Goal: Book appointment/travel/reservation

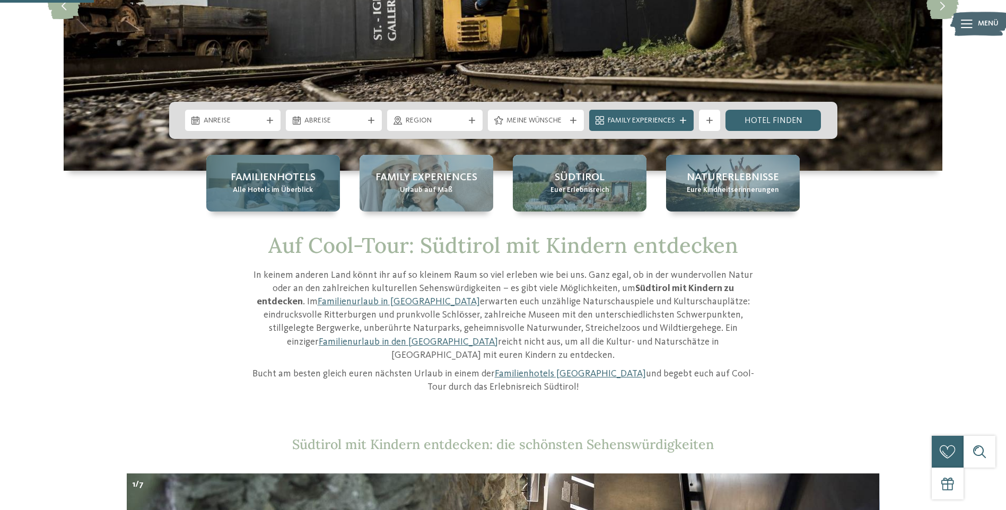
click at [289, 180] on span "Familienhotels" at bounding box center [273, 177] width 85 height 15
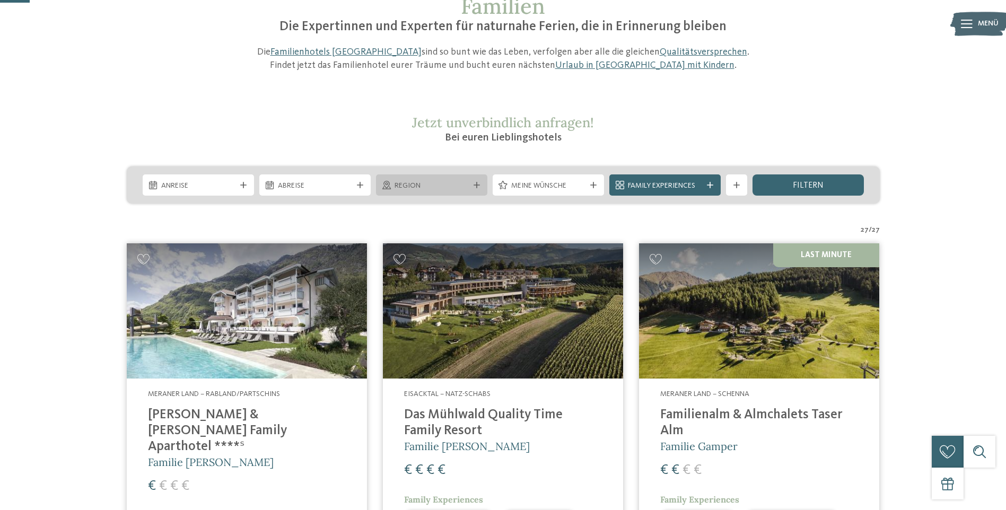
click at [429, 182] on span "Region" at bounding box center [432, 186] width 74 height 11
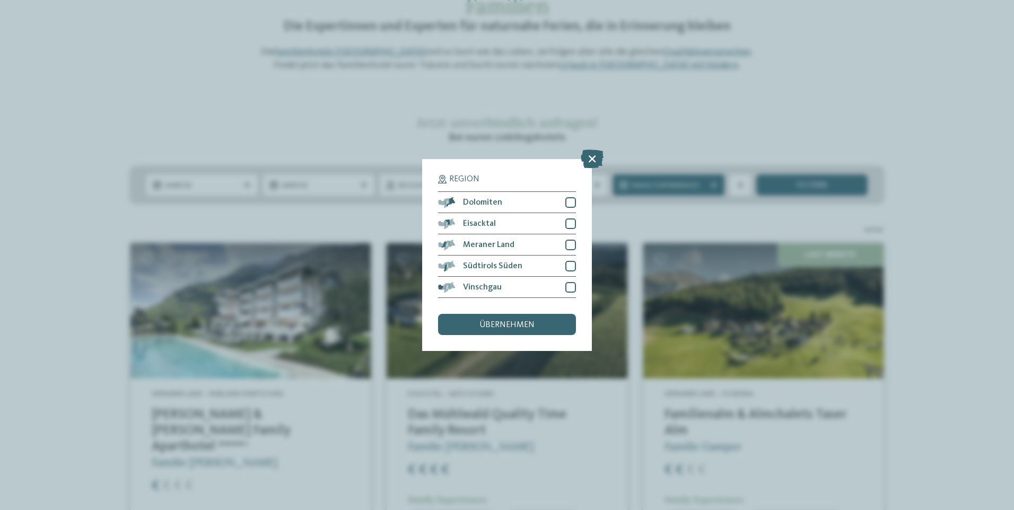
click at [898, 180] on div "Region Dolomiten" at bounding box center [507, 255] width 1014 height 510
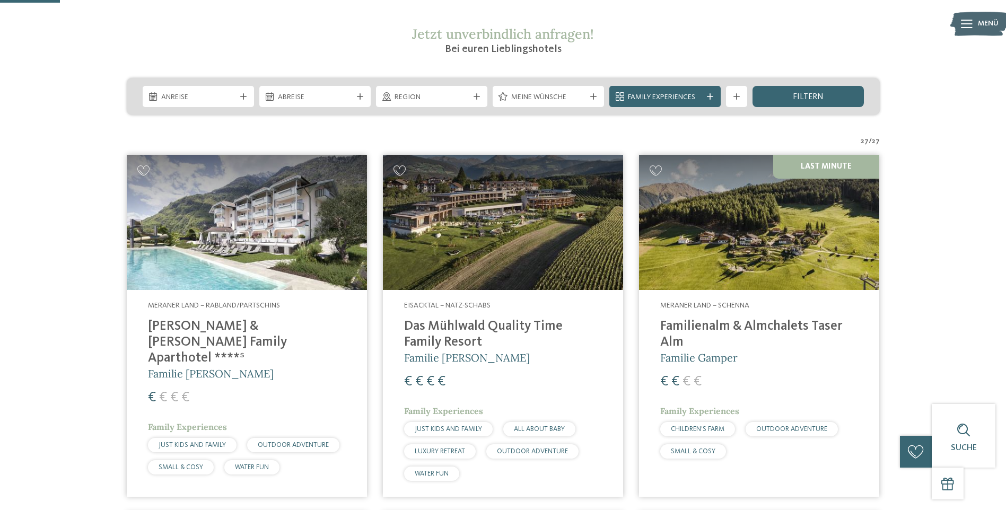
scroll to position [212, 0]
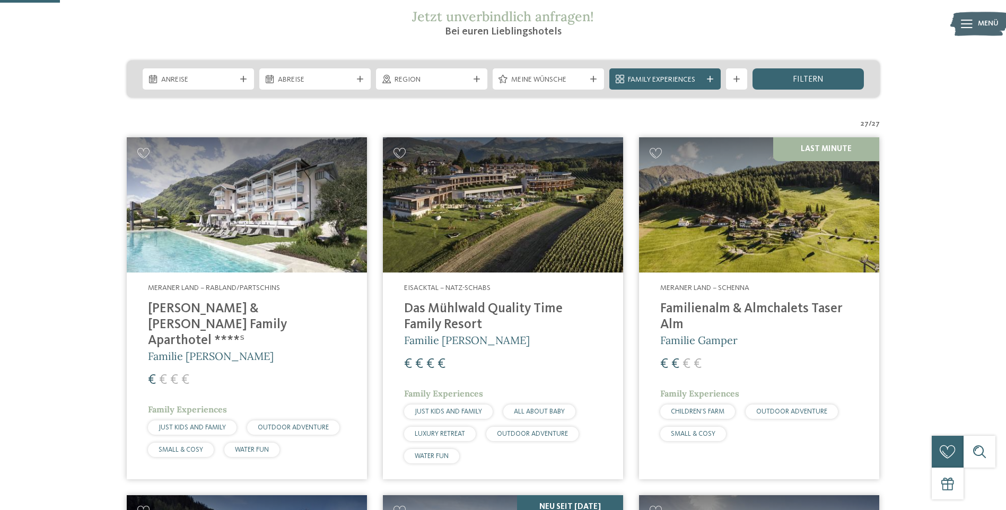
click at [755, 236] on img at bounding box center [759, 204] width 240 height 135
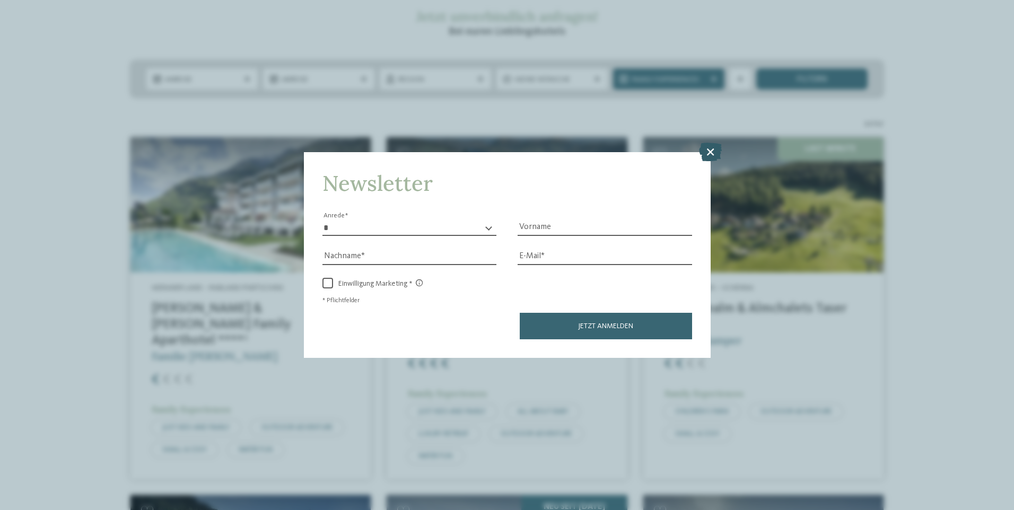
click at [713, 152] on icon at bounding box center [710, 151] width 23 height 19
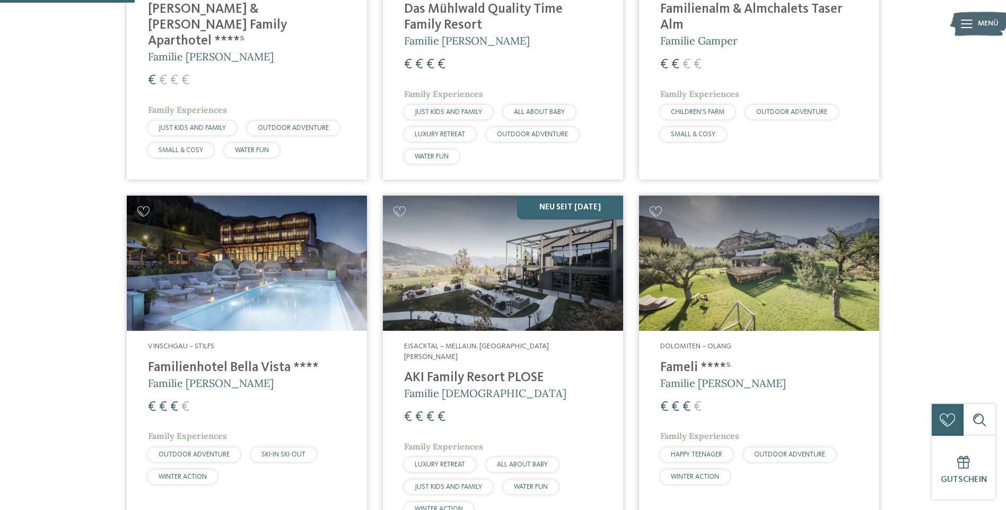
scroll to position [530, 0]
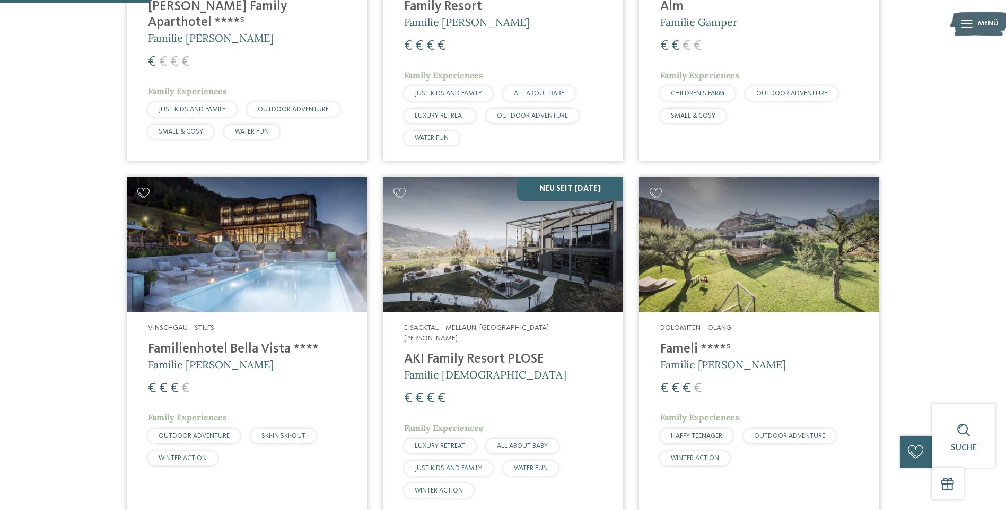
click at [782, 275] on img at bounding box center [759, 244] width 240 height 135
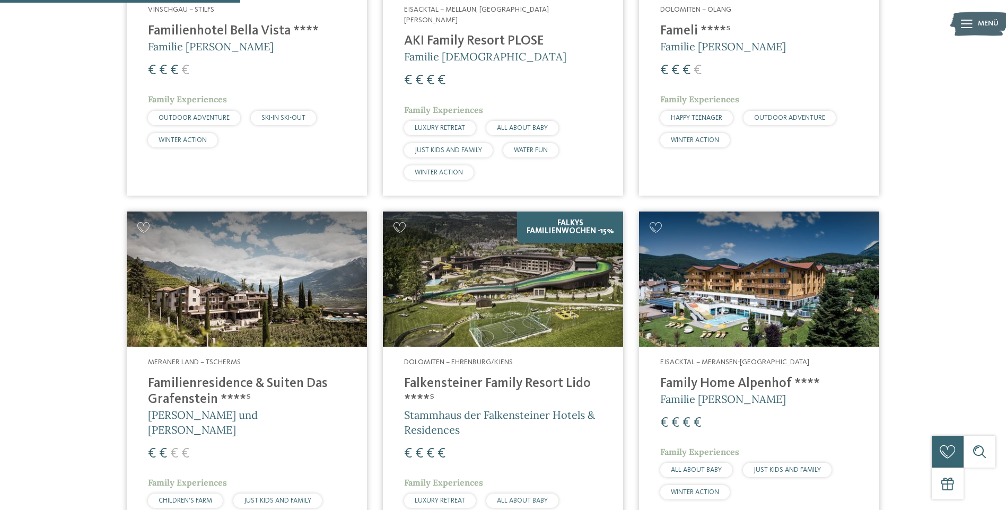
scroll to position [902, 0]
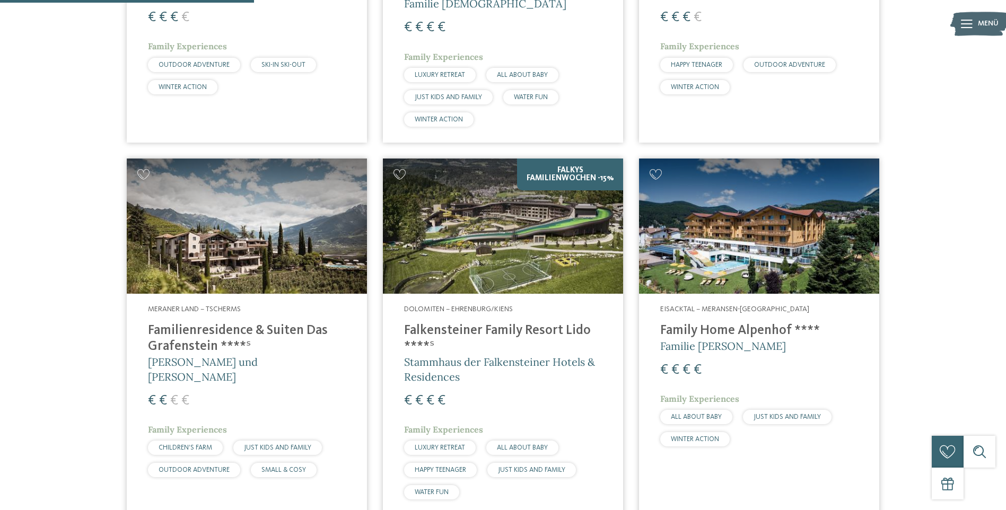
click at [825, 261] on img at bounding box center [759, 226] width 240 height 135
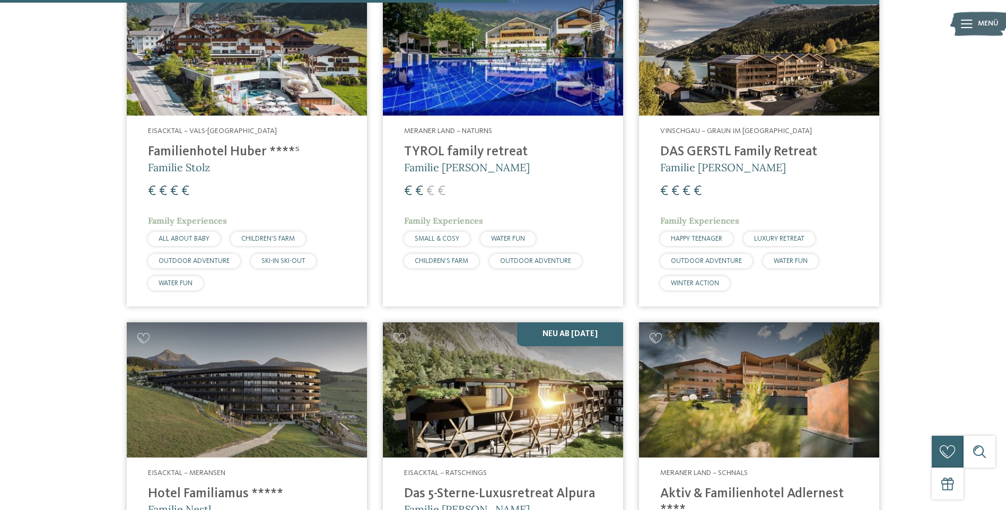
scroll to position [1962, 0]
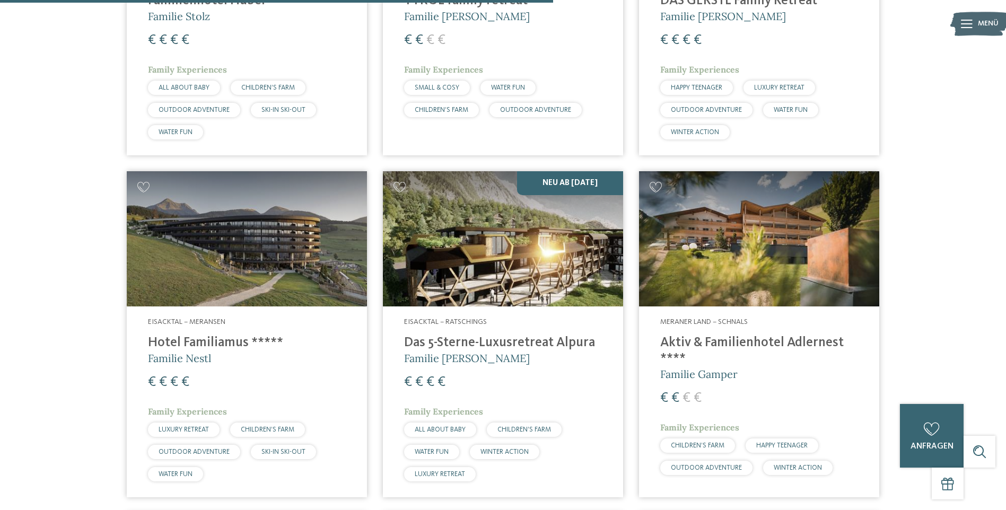
click at [796, 261] on img at bounding box center [759, 238] width 240 height 135
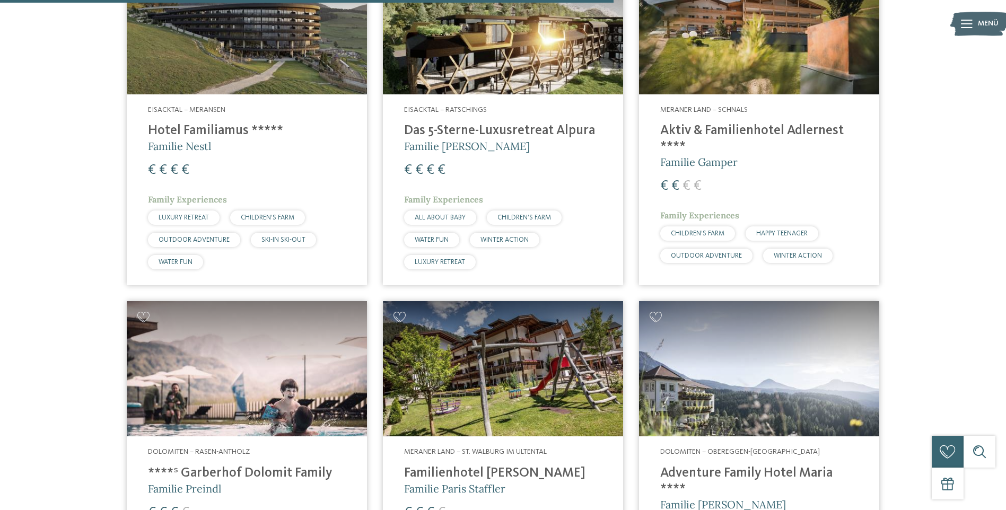
scroll to position [2334, 0]
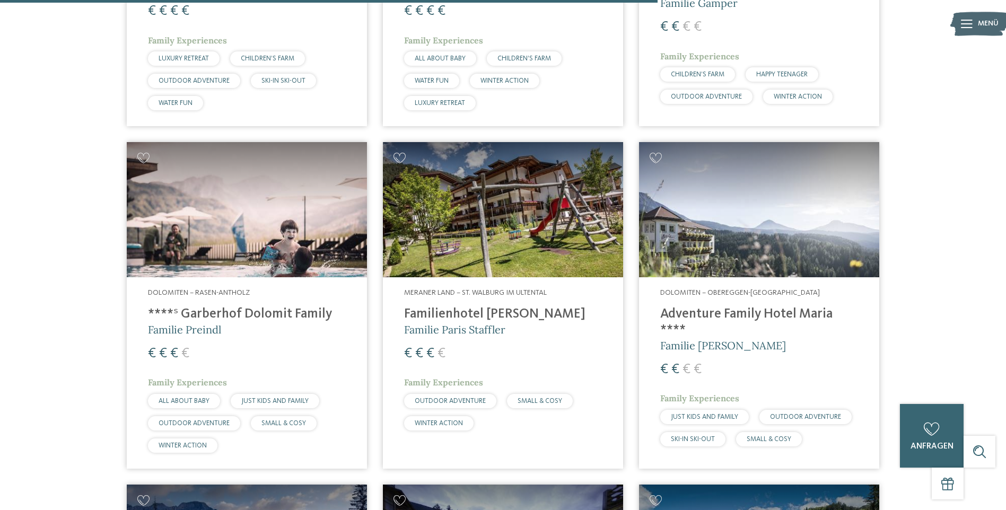
click at [811, 213] on img at bounding box center [759, 209] width 240 height 135
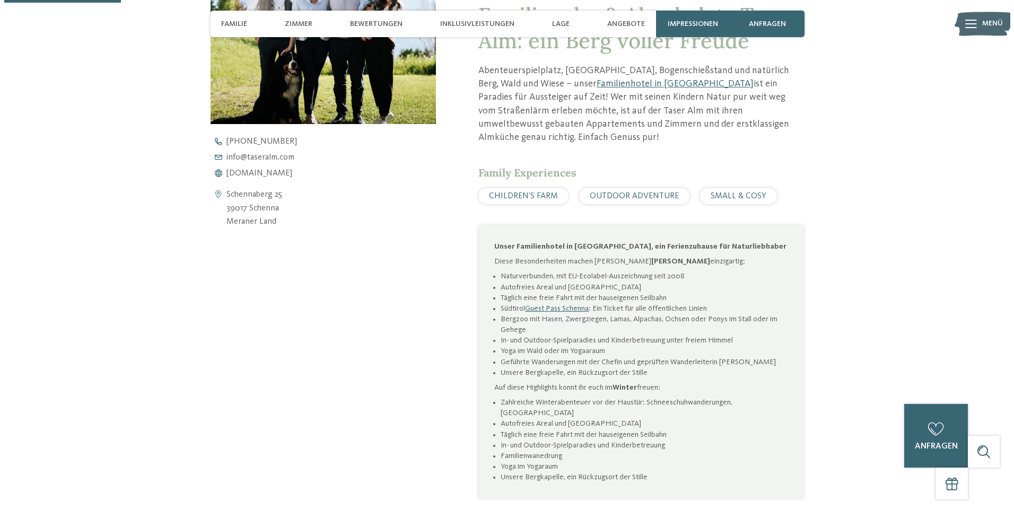
scroll to position [477, 0]
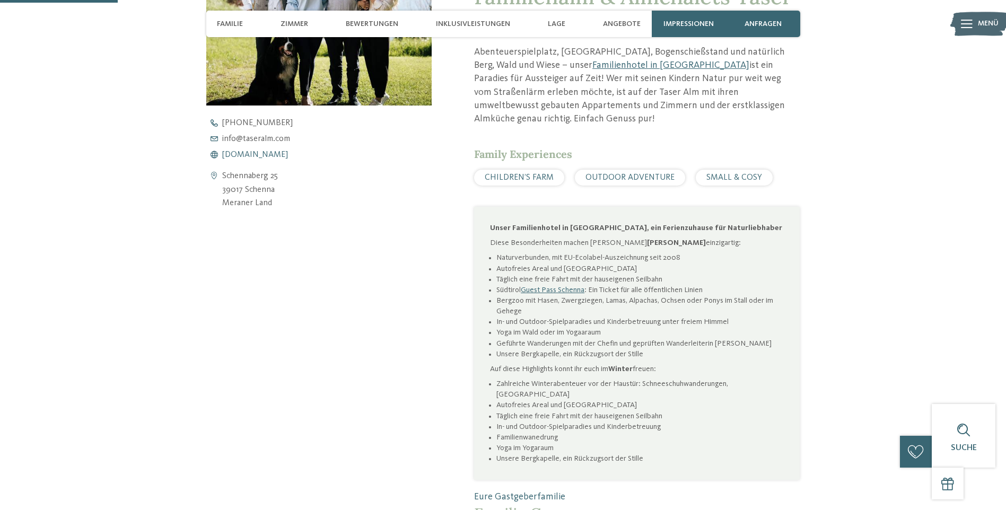
click at [274, 155] on span "www.taseralm.com" at bounding box center [255, 155] width 66 height 8
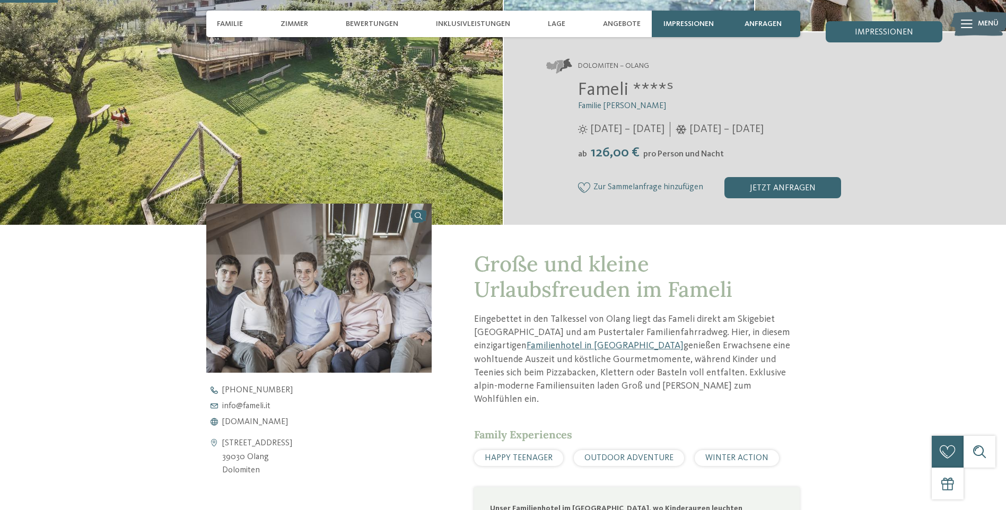
scroll to position [212, 0]
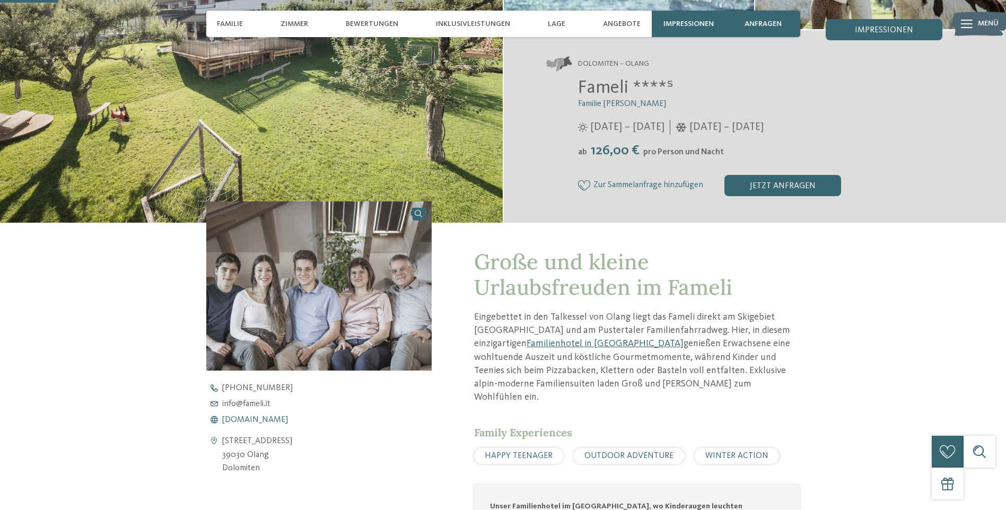
click at [262, 417] on span "www.fameli.it" at bounding box center [255, 420] width 66 height 8
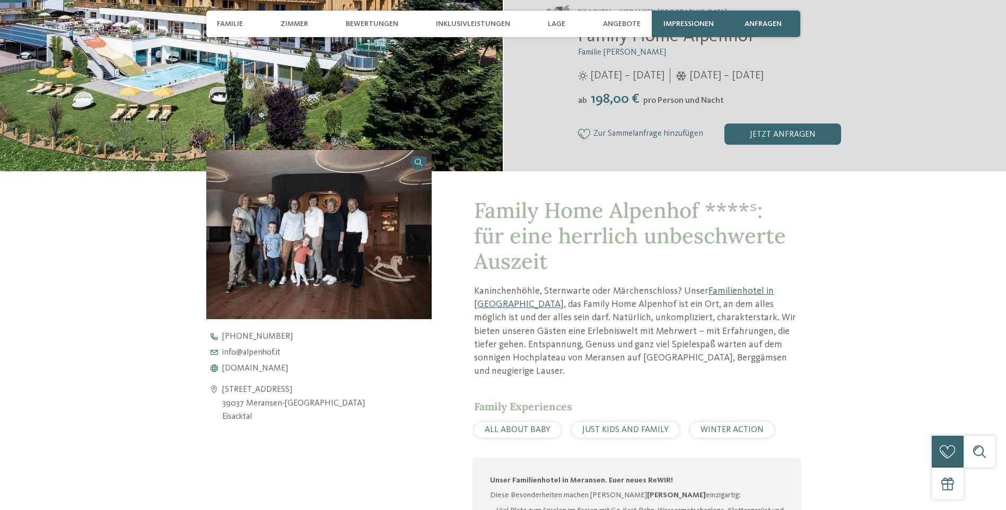
scroll to position [265, 0]
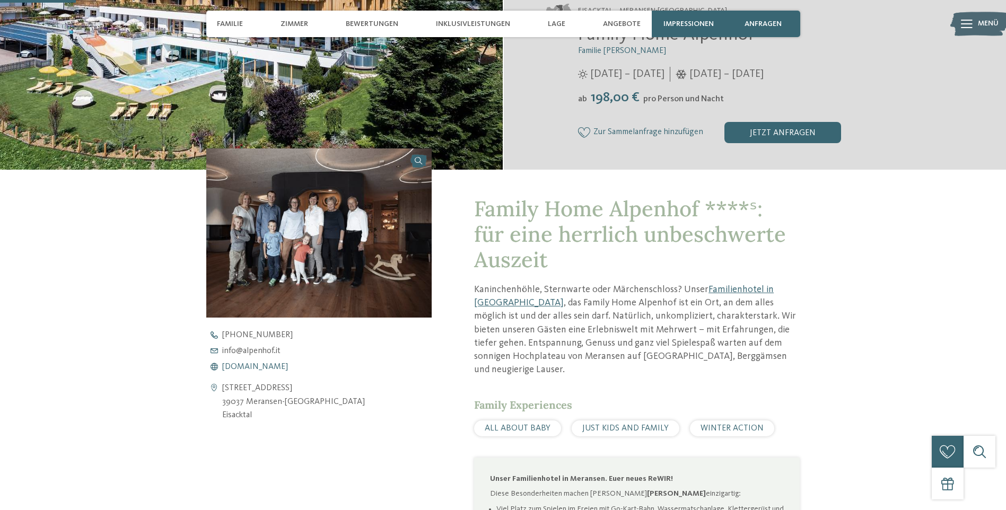
click at [255, 365] on span "www.alpenhof.it" at bounding box center [255, 367] width 66 height 8
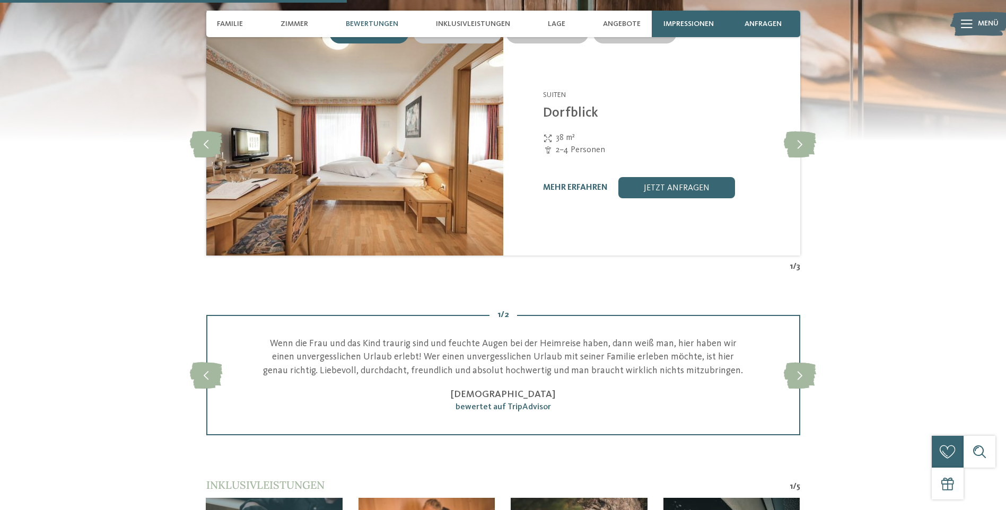
scroll to position [1591, 0]
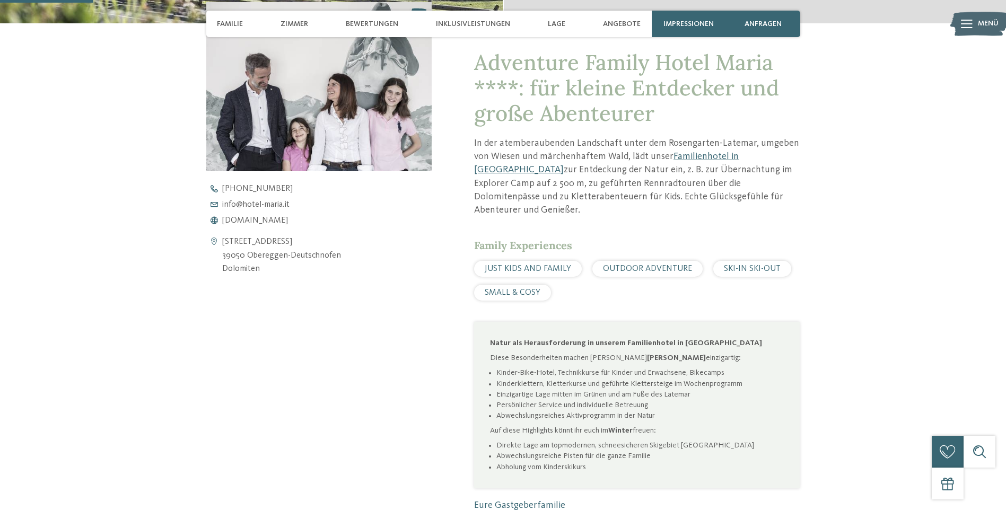
scroll to position [424, 0]
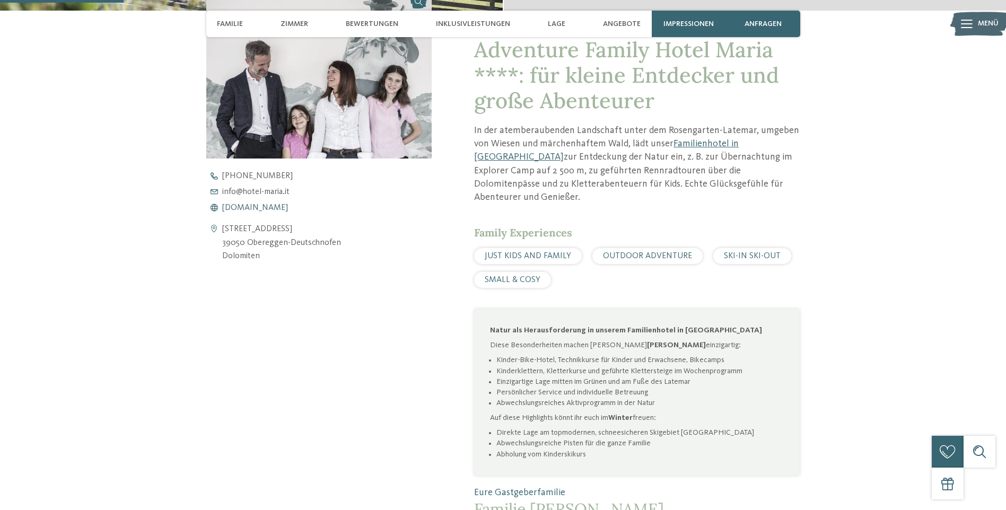
click at [256, 206] on span "[DOMAIN_NAME]" at bounding box center [255, 208] width 66 height 8
click at [254, 360] on div "Kontaktdaten öffnen [STREET_ADDRESS] 39050 Obereggen-[GEOGRAPHIC_DATA] Dolomite…" at bounding box center [319, 251] width 226 height 524
